Goal: Navigation & Orientation: Find specific page/section

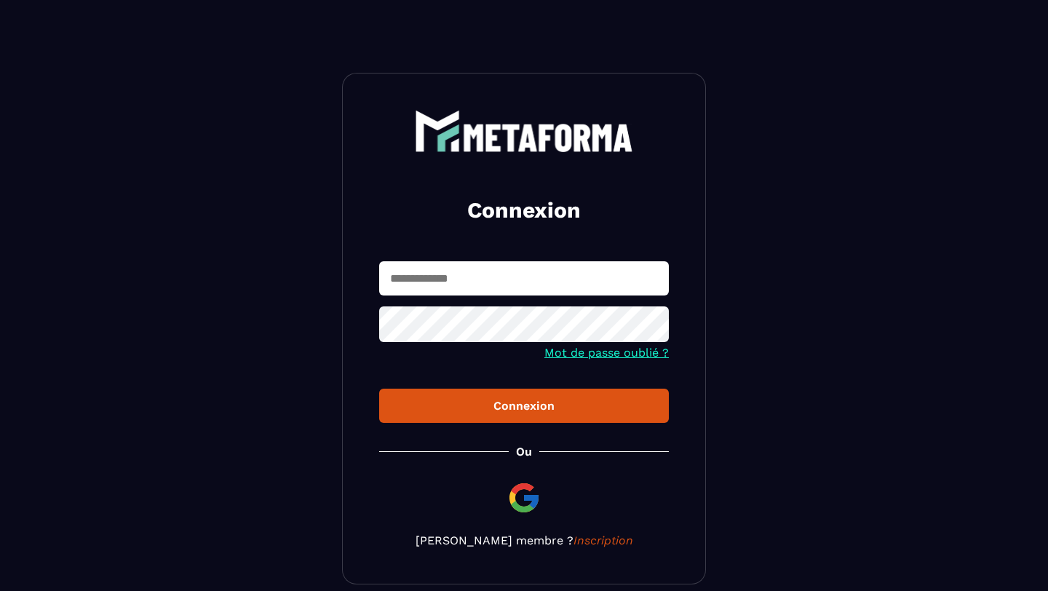
click at [484, 272] on input "text" at bounding box center [524, 278] width 290 height 34
type input "**********"
click at [652, 325] on icon at bounding box center [652, 325] width 17 height 17
click at [415, 408] on div "Connexion" at bounding box center [524, 406] width 266 height 14
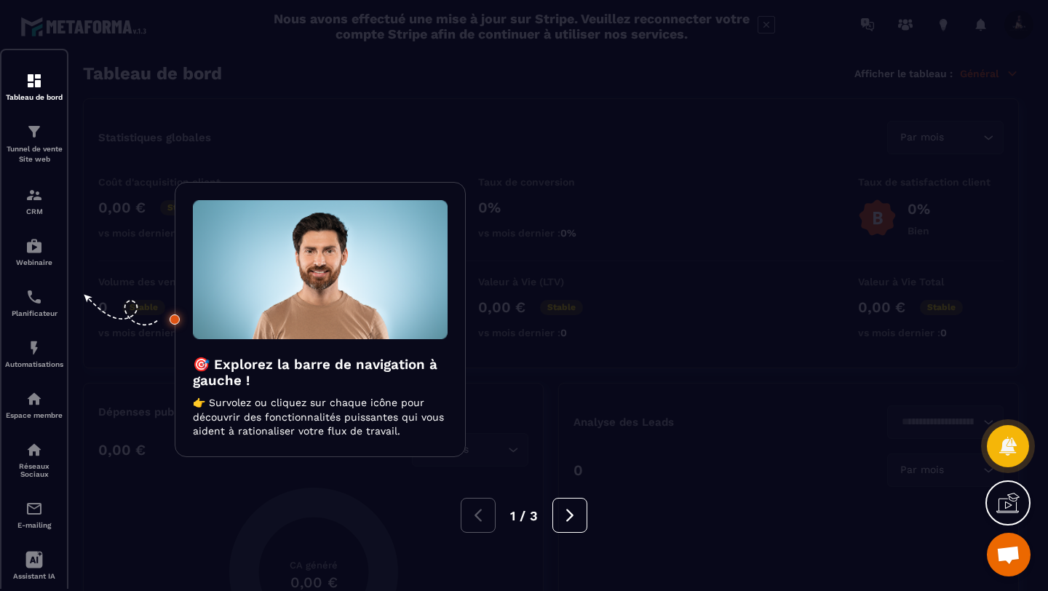
click at [127, 403] on div at bounding box center [524, 295] width 1048 height 591
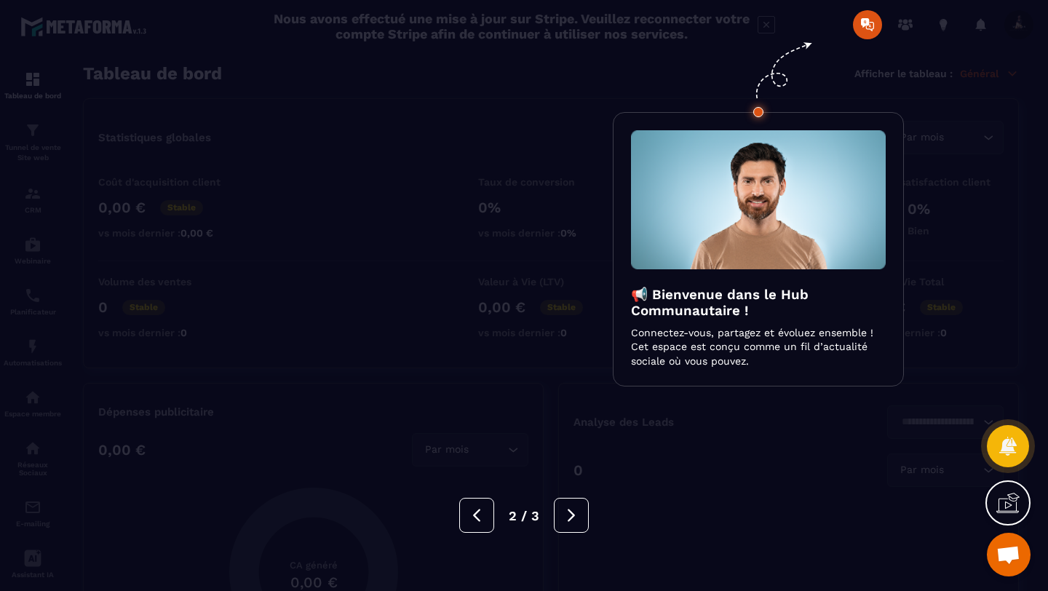
click at [127, 403] on div at bounding box center [524, 295] width 1048 height 591
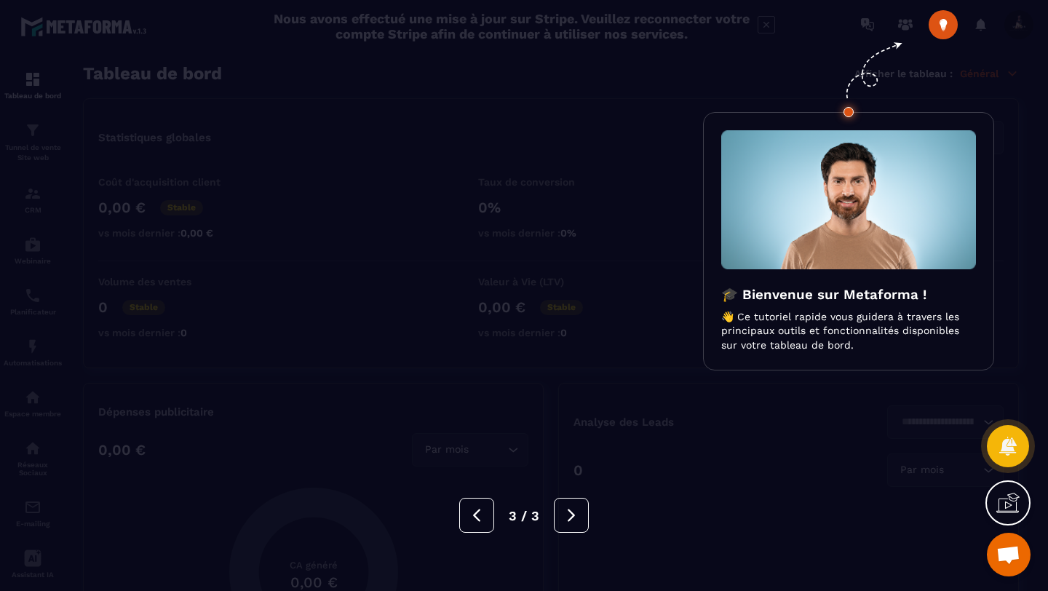
click at [127, 403] on div at bounding box center [524, 295] width 1048 height 591
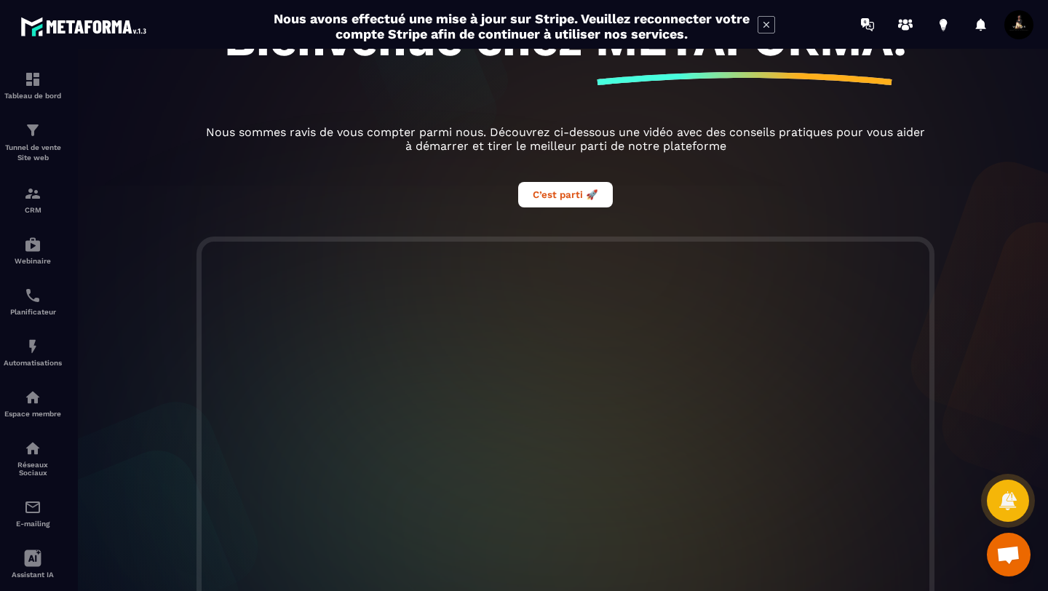
scroll to position [344, 0]
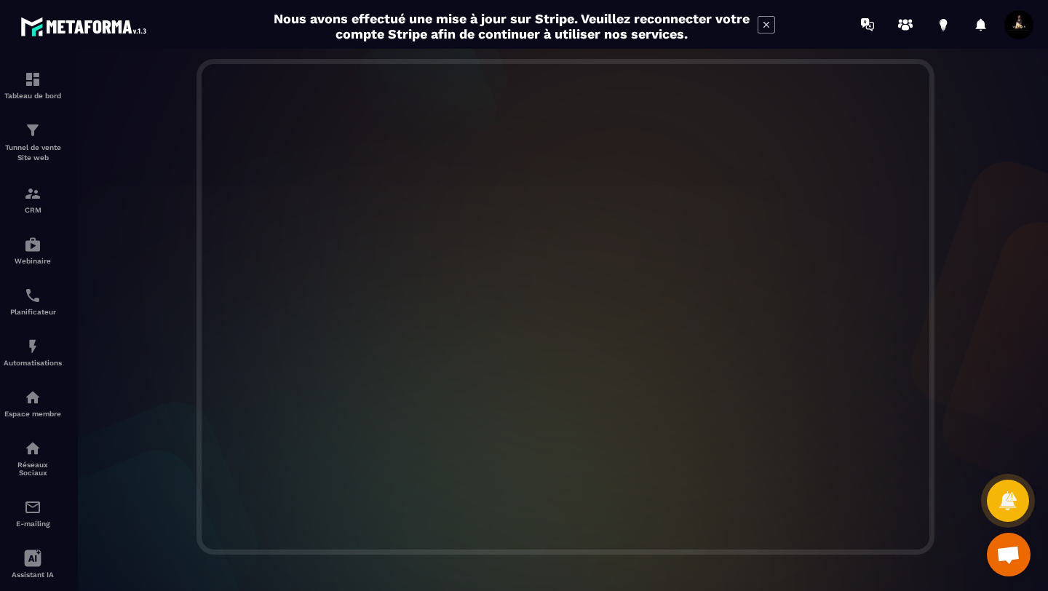
click at [945, 203] on div at bounding box center [565, 307] width 994 height 496
click at [767, 28] on icon at bounding box center [766, 24] width 17 height 17
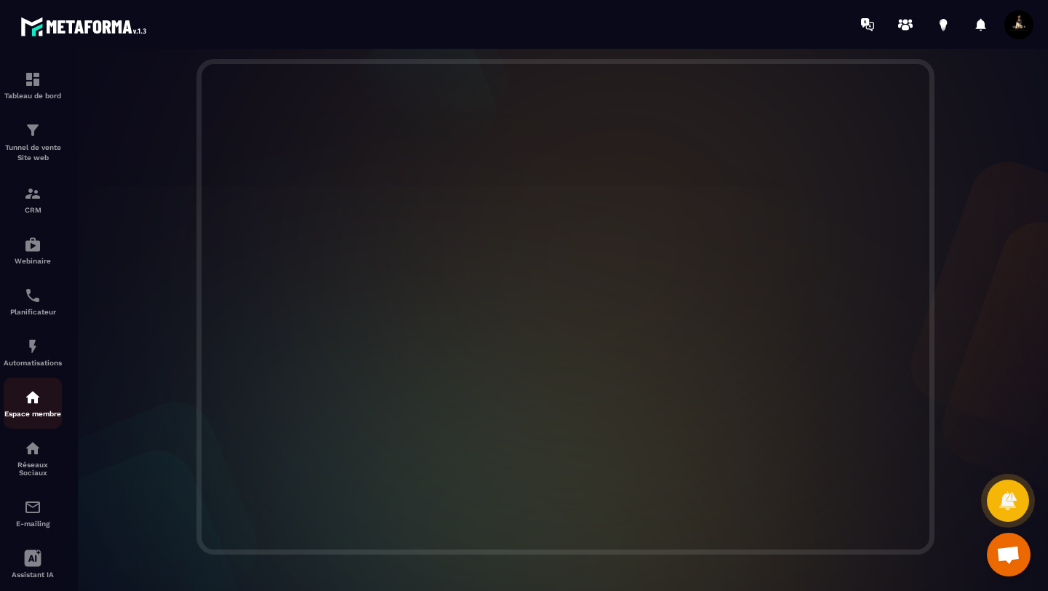
click at [32, 410] on div "Espace membre" at bounding box center [33, 403] width 58 height 29
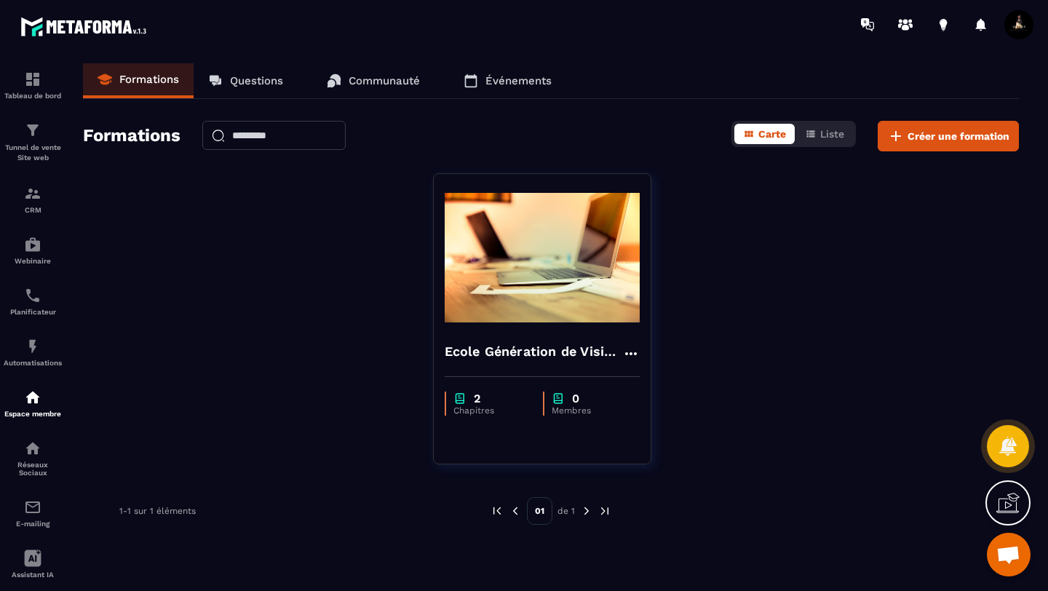
click at [253, 86] on p "Questions" at bounding box center [256, 80] width 53 height 13
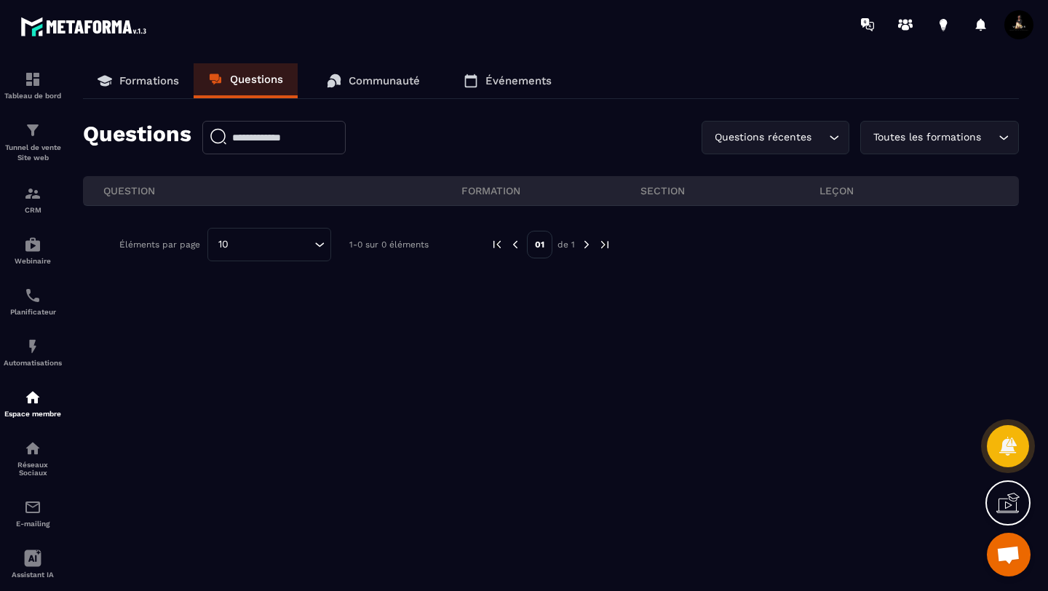
click at [142, 72] on link "Formations" at bounding box center [138, 80] width 111 height 35
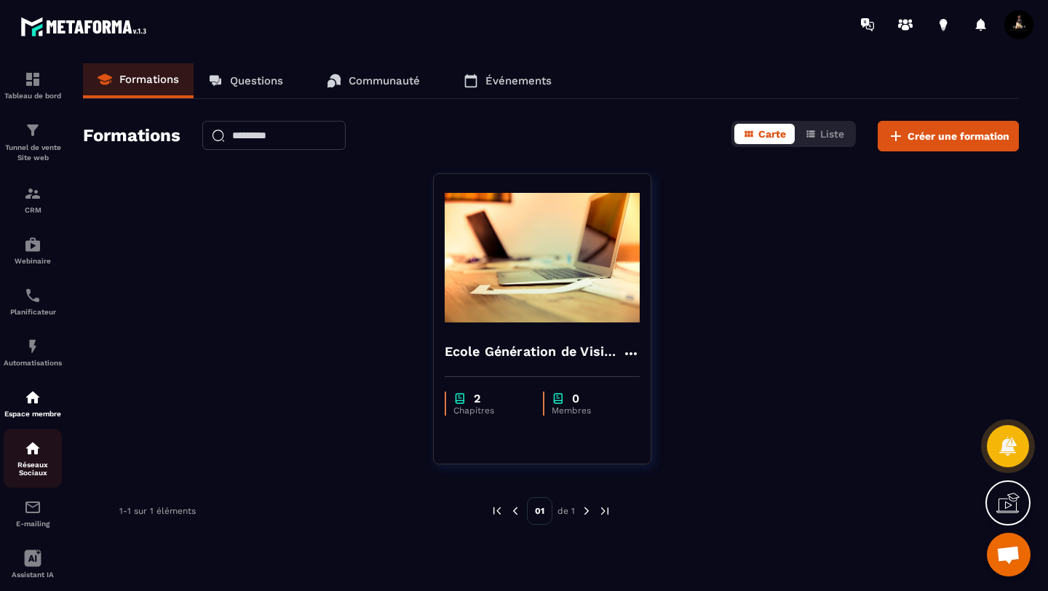
click at [35, 442] on link "Réseaux Sociaux" at bounding box center [33, 458] width 58 height 59
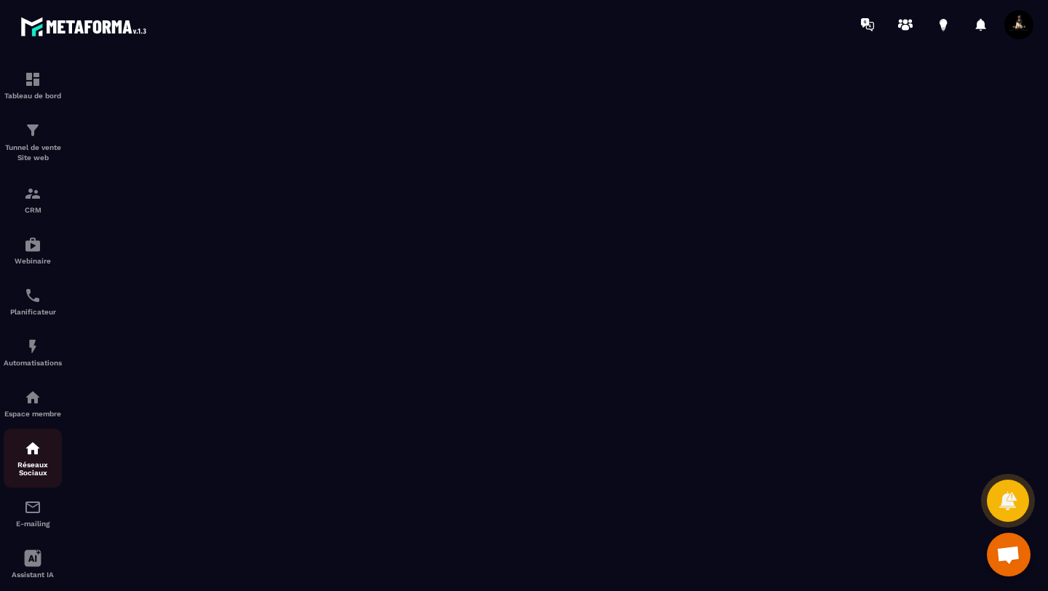
click at [33, 457] on img at bounding box center [32, 448] width 17 height 17
click at [39, 142] on div "Tunnel de vente Site web" at bounding box center [33, 142] width 58 height 41
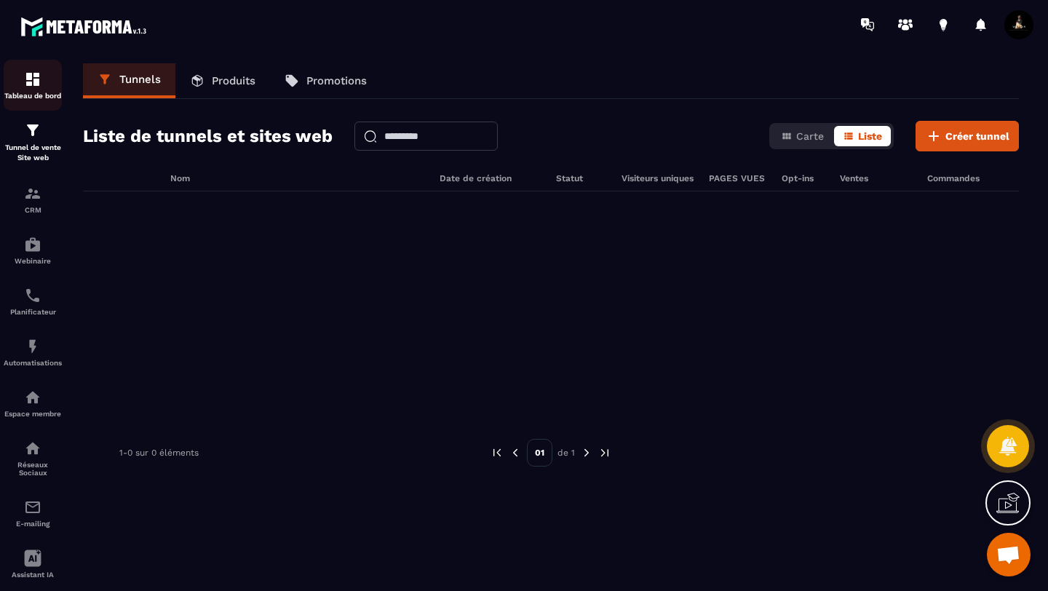
click at [39, 102] on link "Tableau de bord" at bounding box center [33, 85] width 58 height 51
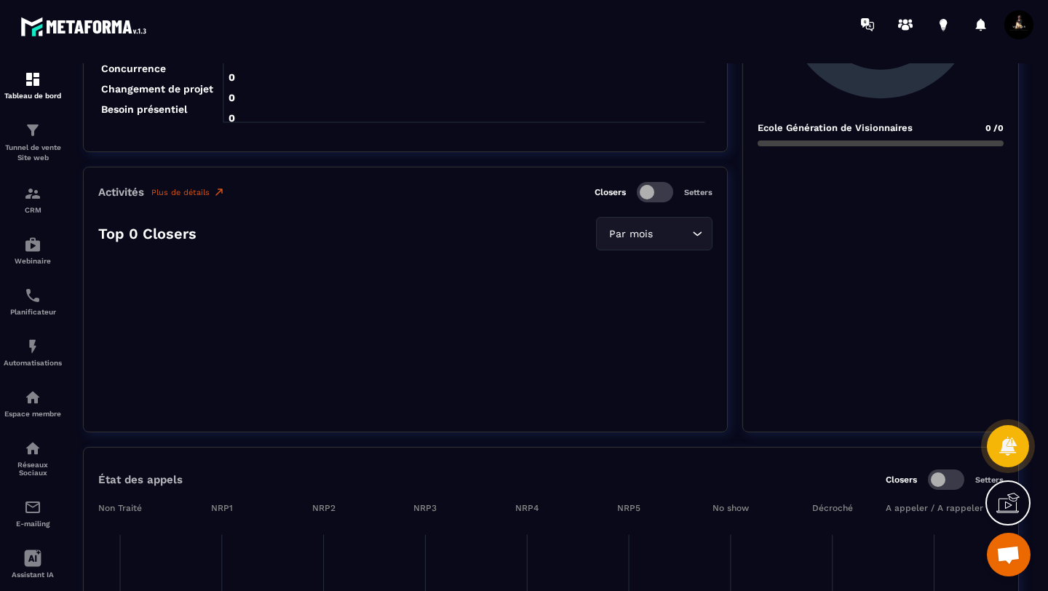
scroll to position [1698, 0]
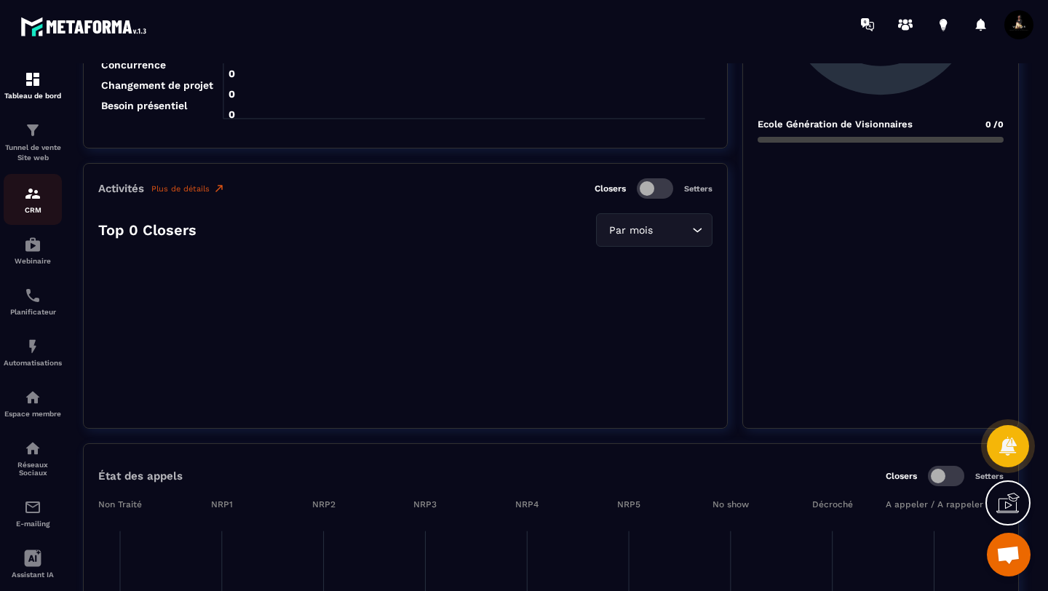
click at [36, 197] on img at bounding box center [32, 193] width 17 height 17
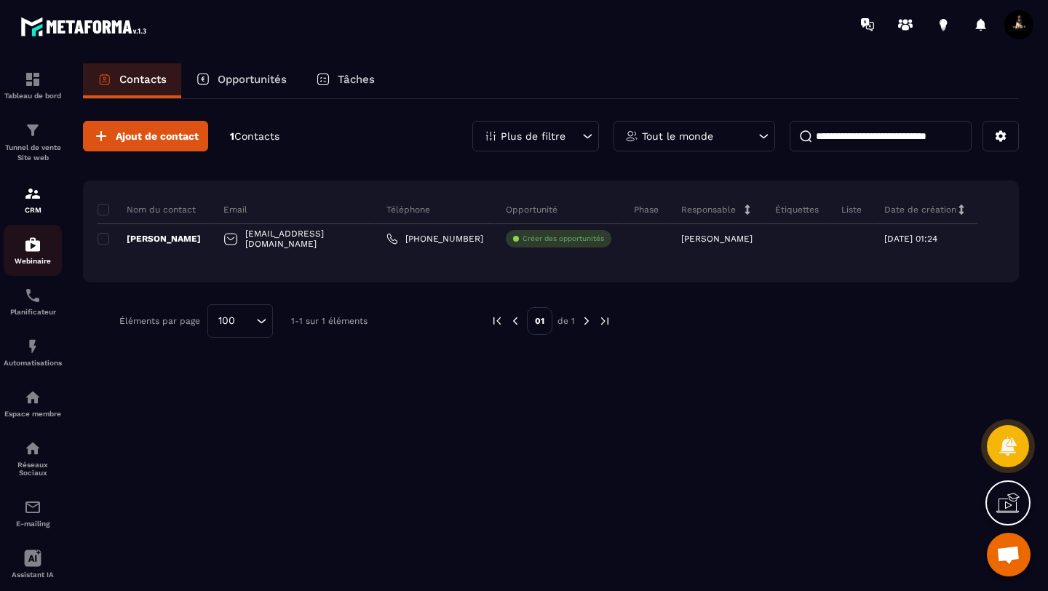
click at [39, 253] on img at bounding box center [32, 244] width 17 height 17
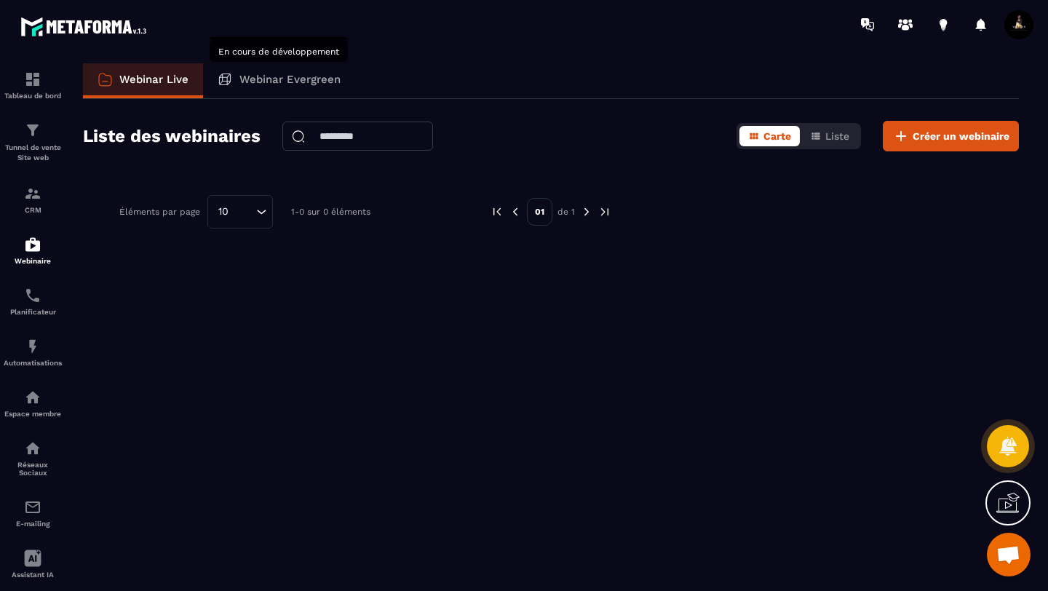
click at [292, 82] on p "Webinar Evergreen" at bounding box center [290, 79] width 101 height 13
click at [41, 86] on div "Tableau de bord" at bounding box center [33, 85] width 58 height 29
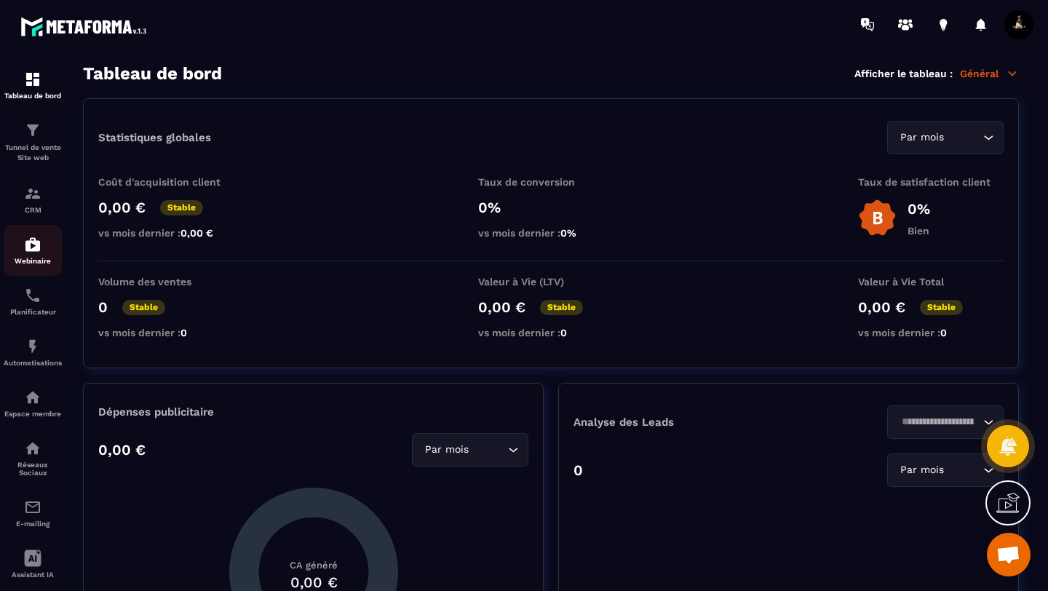
click at [28, 247] on img at bounding box center [32, 244] width 17 height 17
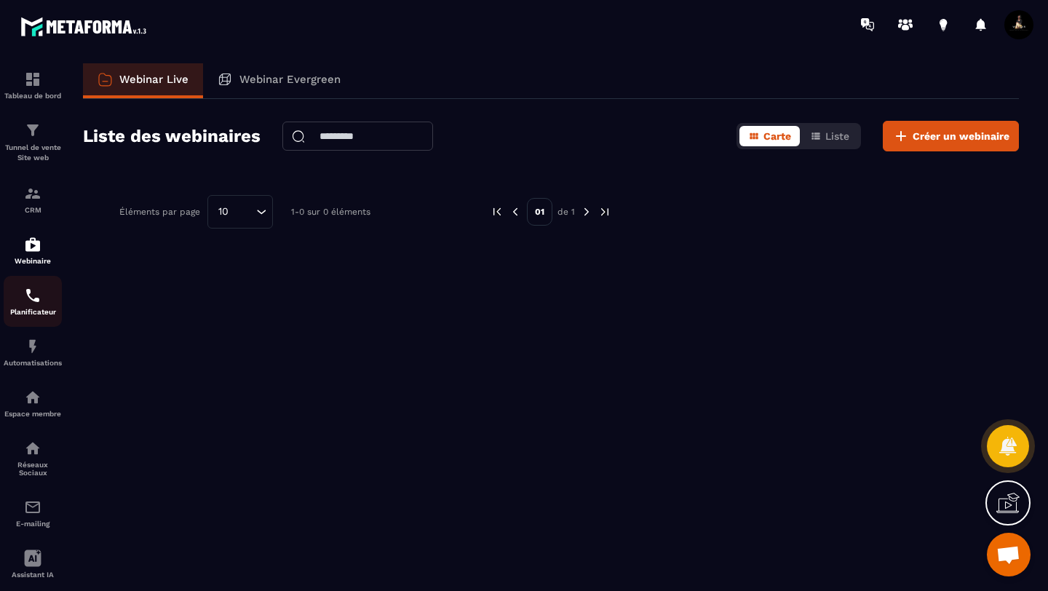
click at [39, 287] on link "Planificateur" at bounding box center [33, 301] width 58 height 51
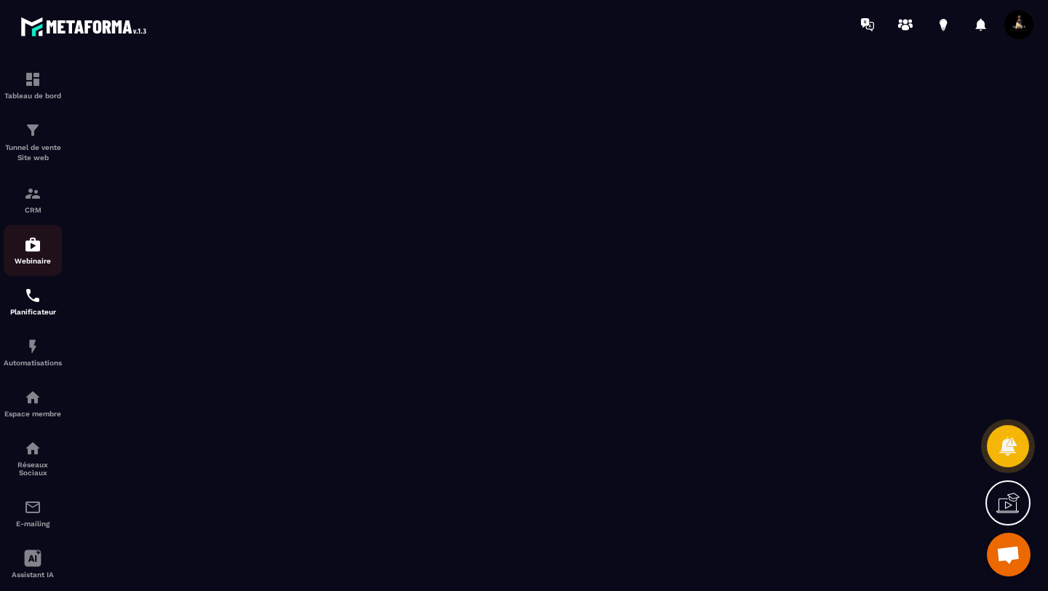
scroll to position [82, 0]
